Goal: Information Seeking & Learning: Learn about a topic

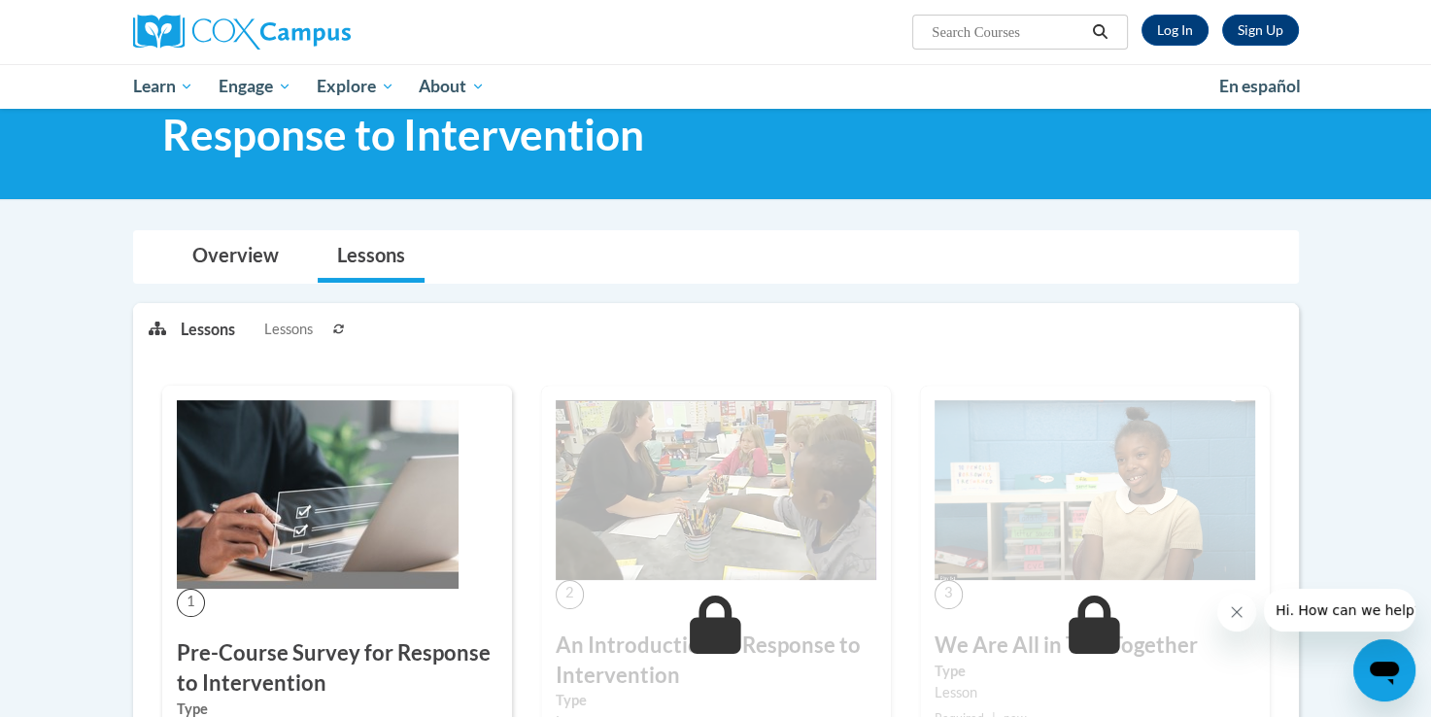
scroll to position [55, 0]
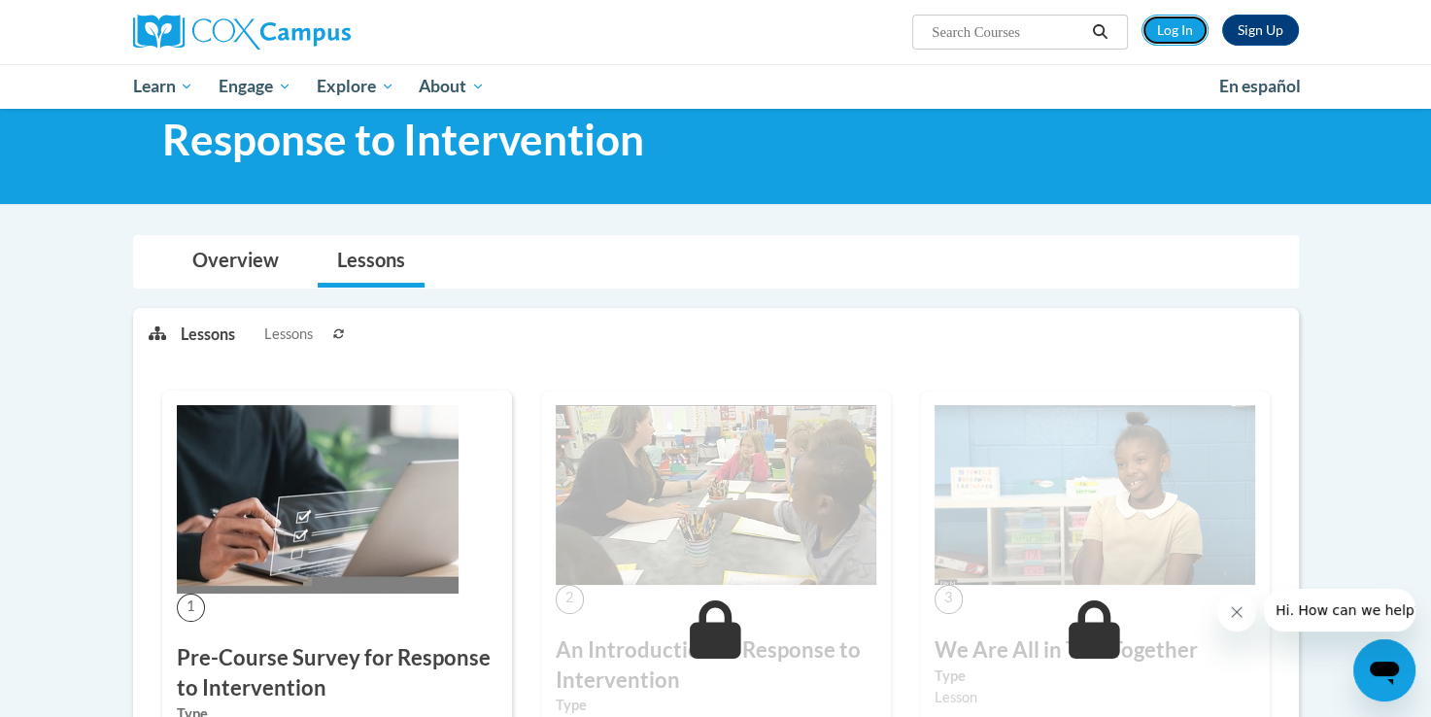
click at [1178, 45] on link "Log In" at bounding box center [1175, 30] width 67 height 31
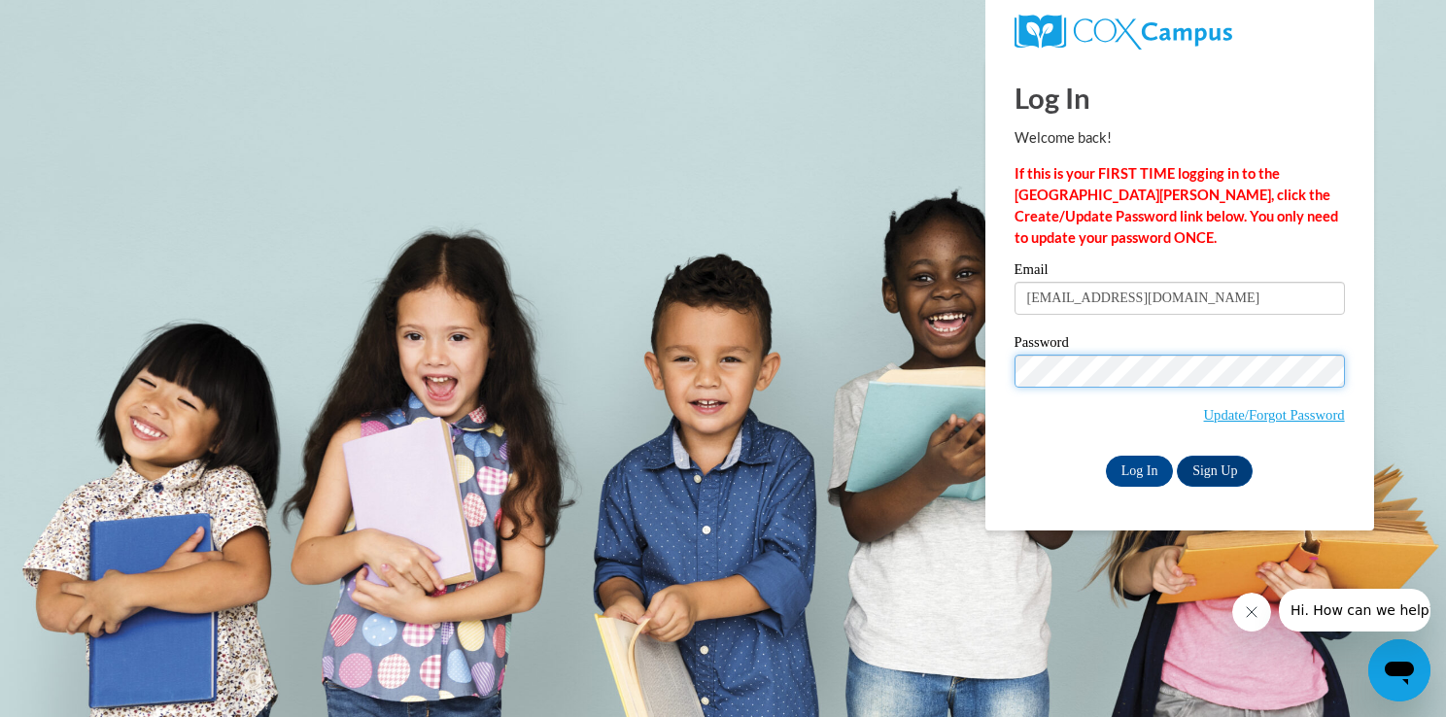
click at [1106, 456] on input "Log In" at bounding box center [1140, 471] width 68 height 31
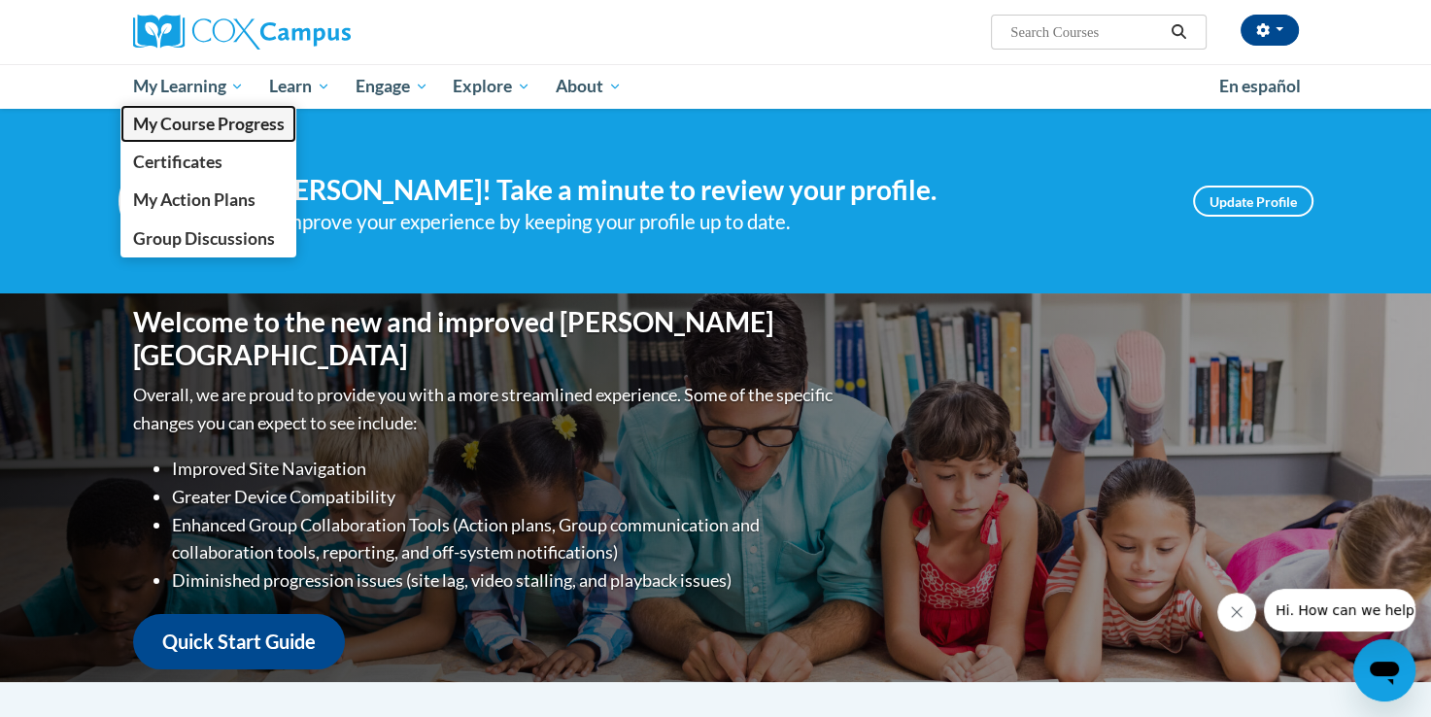
click at [206, 140] on link "My Course Progress" at bounding box center [209, 124] width 177 height 38
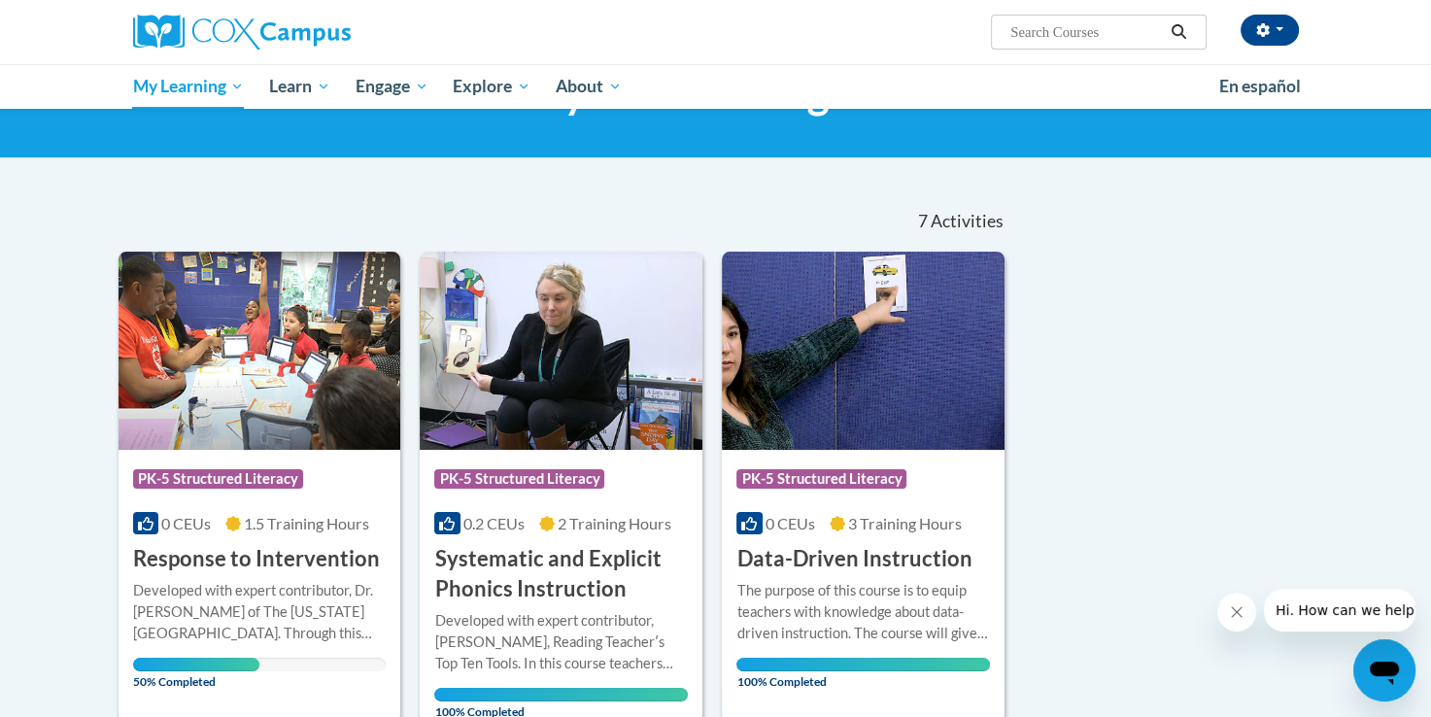
scroll to position [201, 0]
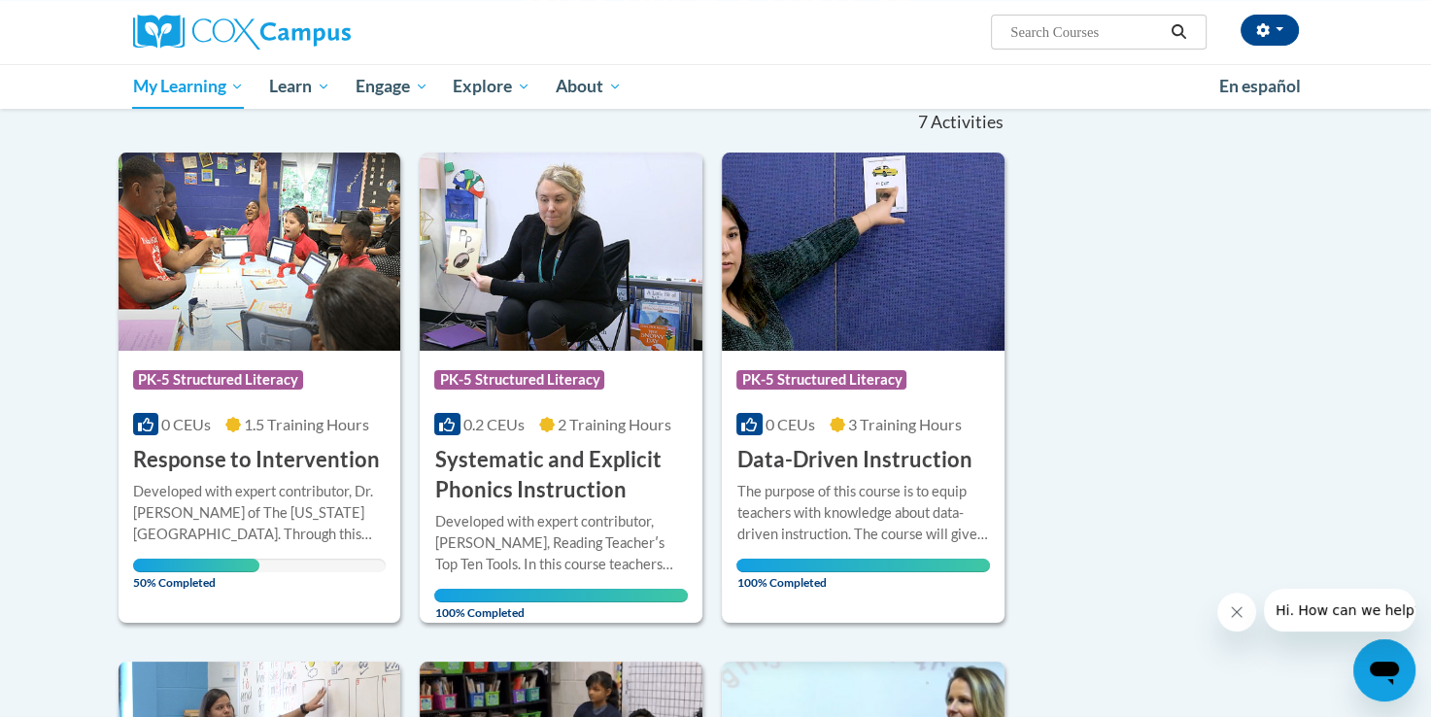
click at [299, 393] on span "PK-5 Structured Literacy" at bounding box center [220, 382] width 175 height 24
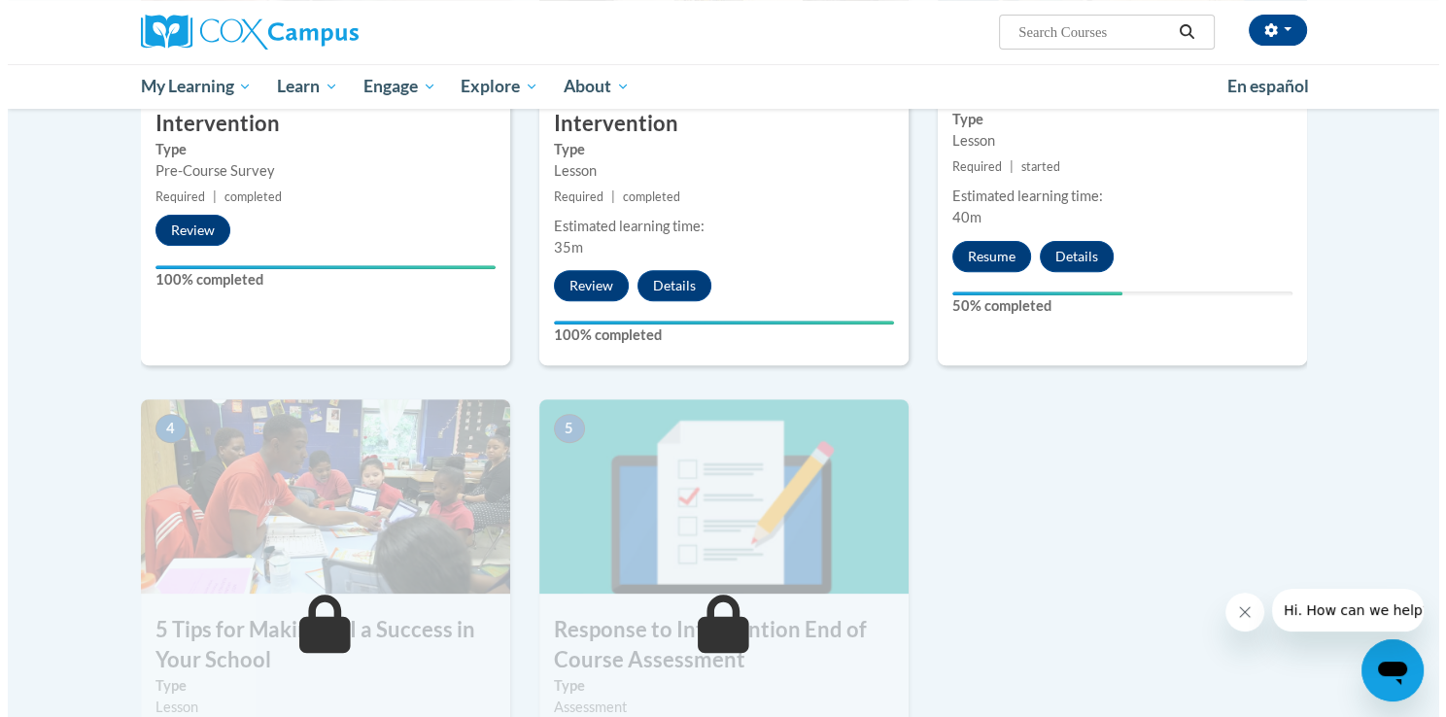
scroll to position [666, 0]
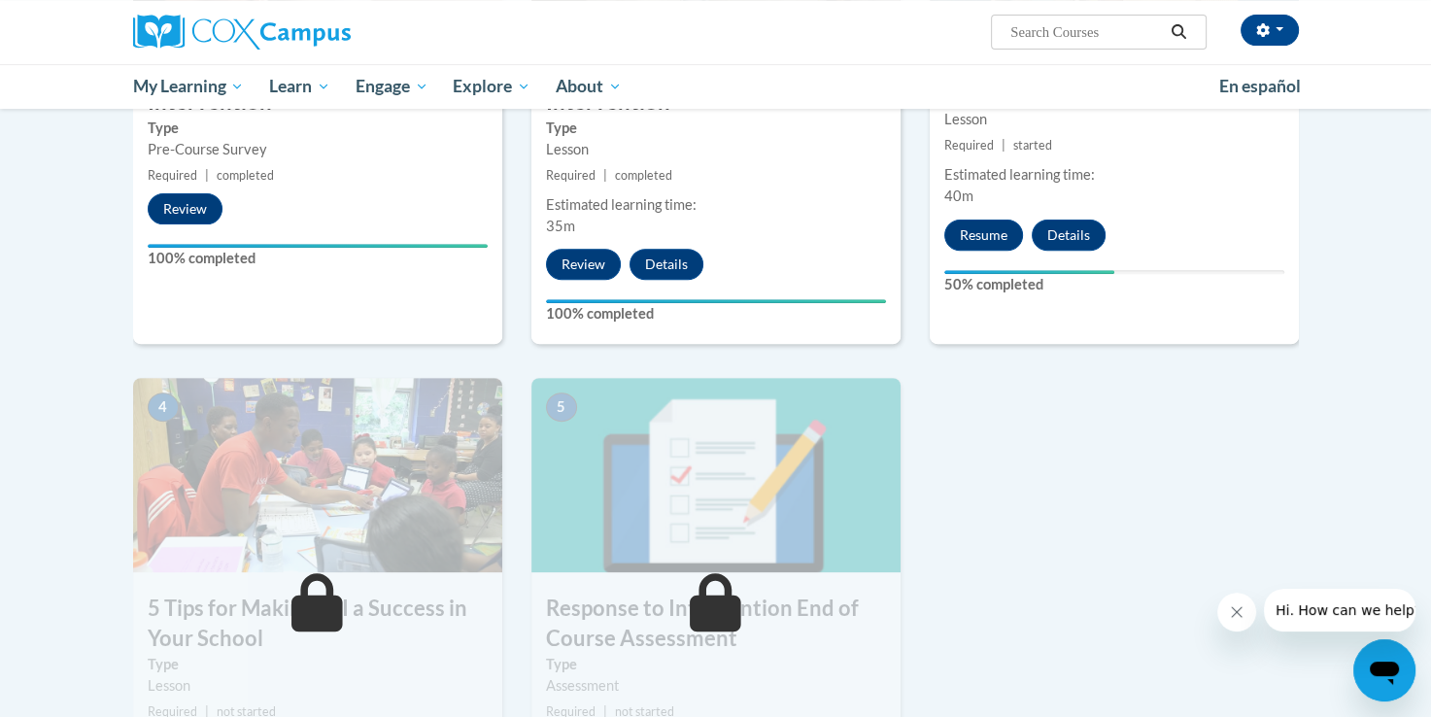
click at [967, 235] on button "Resume" at bounding box center [984, 235] width 79 height 31
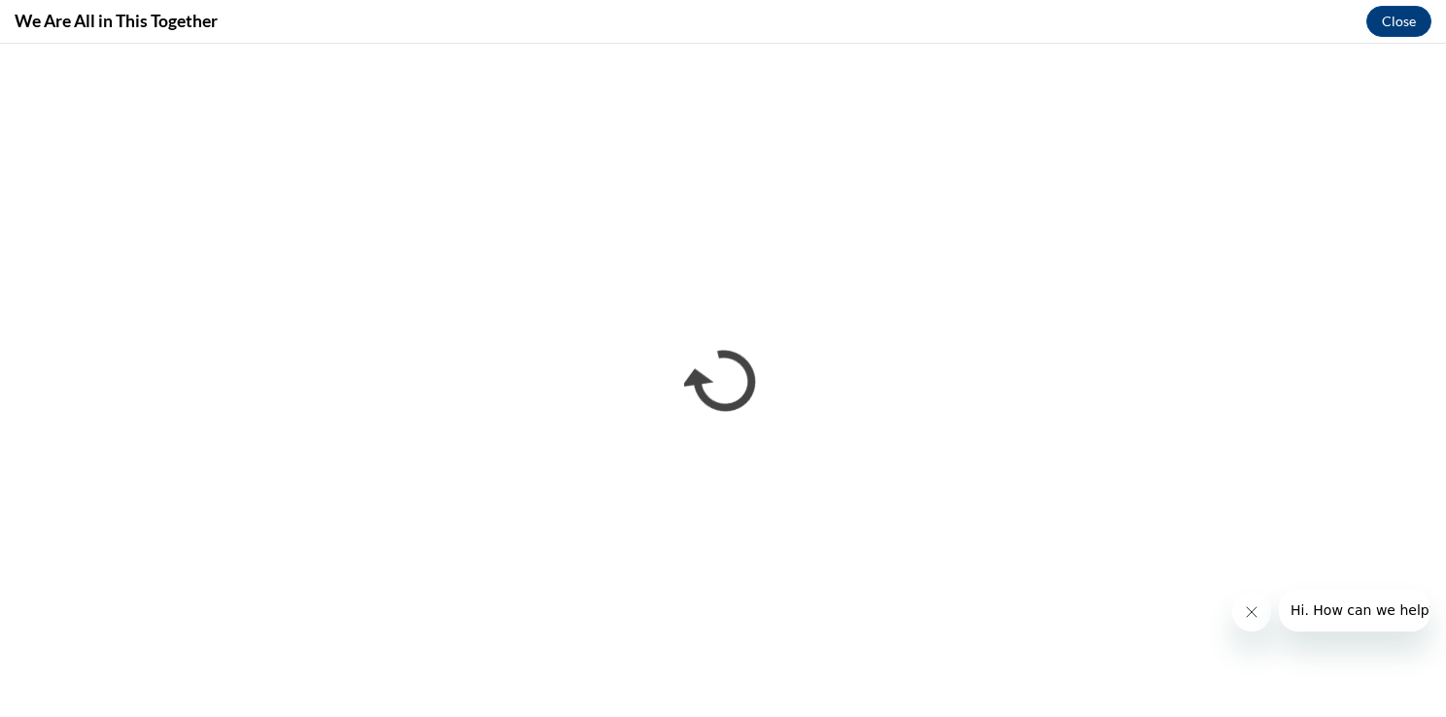
scroll to position [0, 0]
